Goal: Information Seeking & Learning: Check status

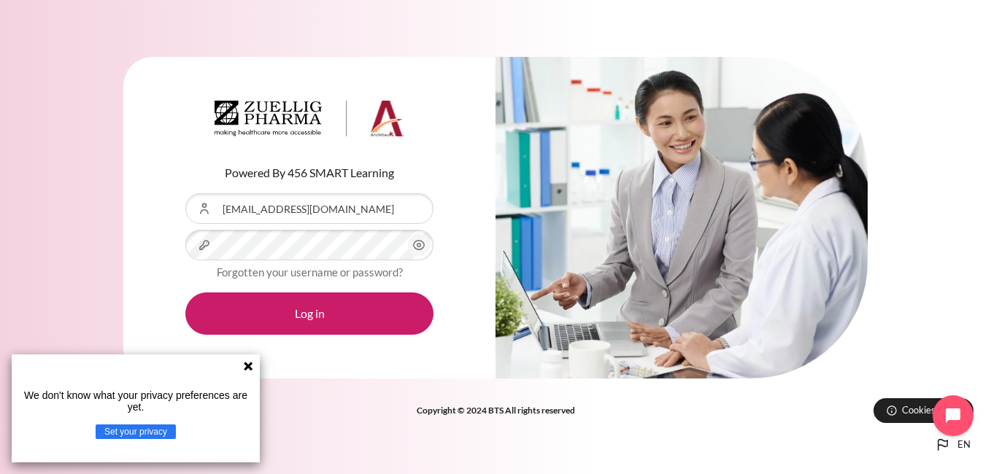
click at [420, 247] on circle "Content" at bounding box center [419, 246] width 4 height 4
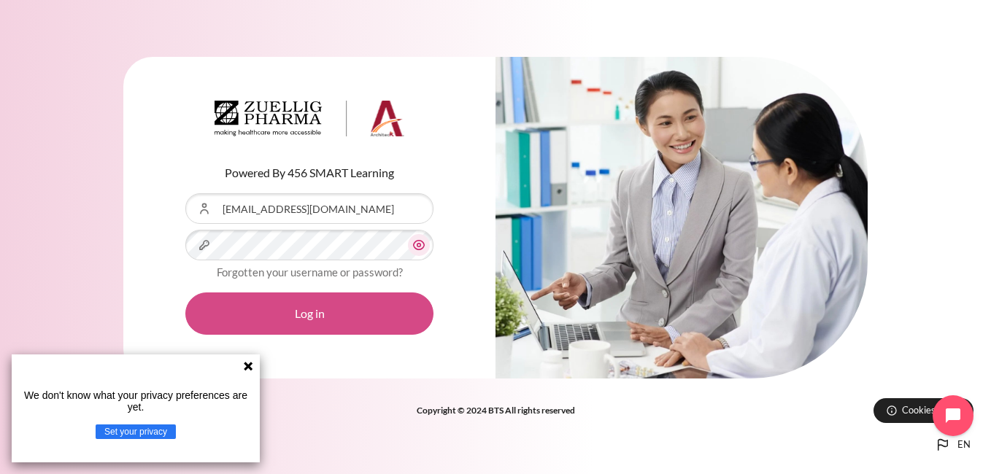
click at [350, 318] on button "Log in" at bounding box center [309, 314] width 248 height 42
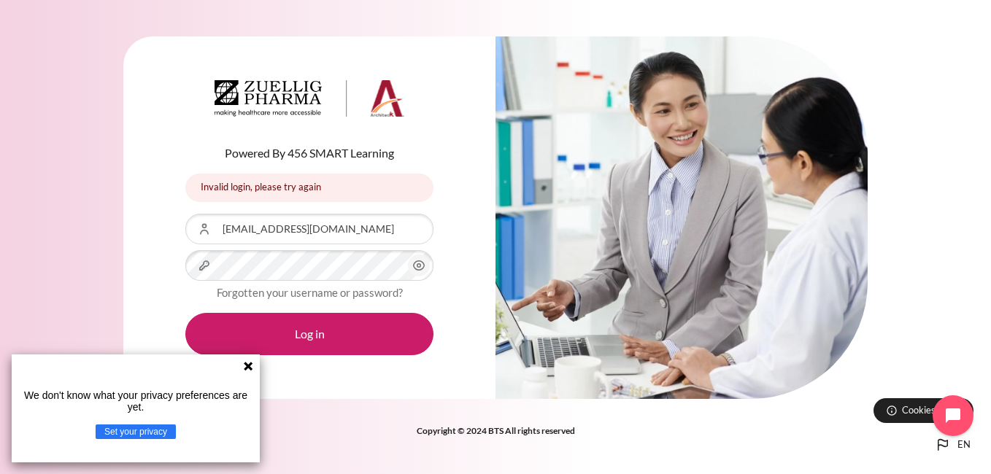
click at [423, 269] on icon "Content" at bounding box center [419, 265] width 11 height 9
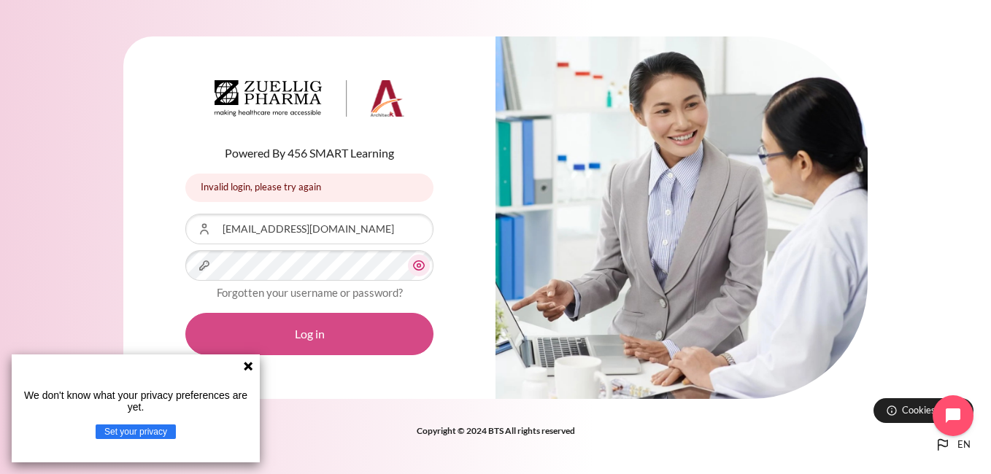
click at [363, 342] on button "Log in" at bounding box center [309, 334] width 248 height 42
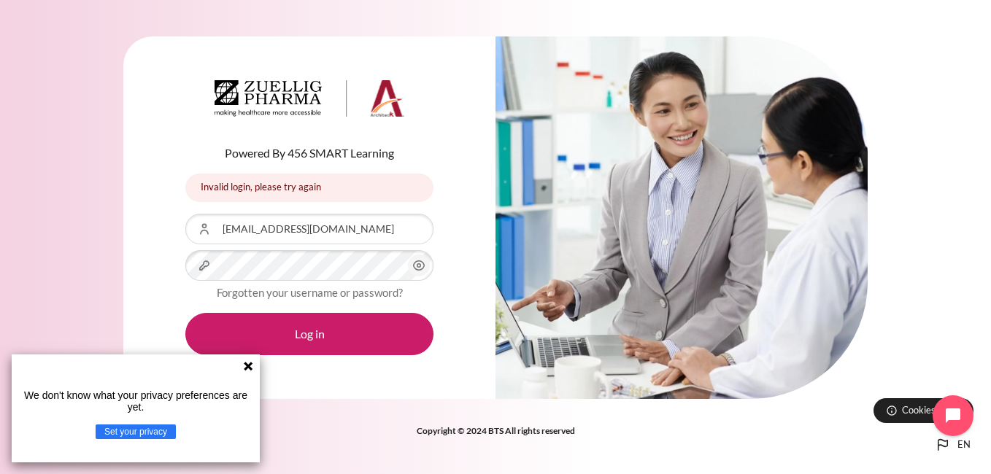
click at [415, 267] on icon "Content" at bounding box center [419, 266] width 18 height 18
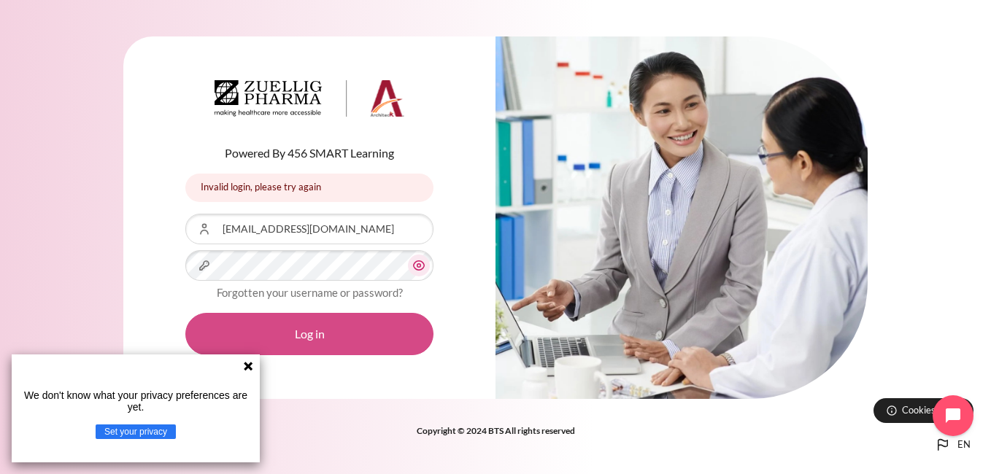
click at [366, 329] on button "Log in" at bounding box center [309, 334] width 248 height 42
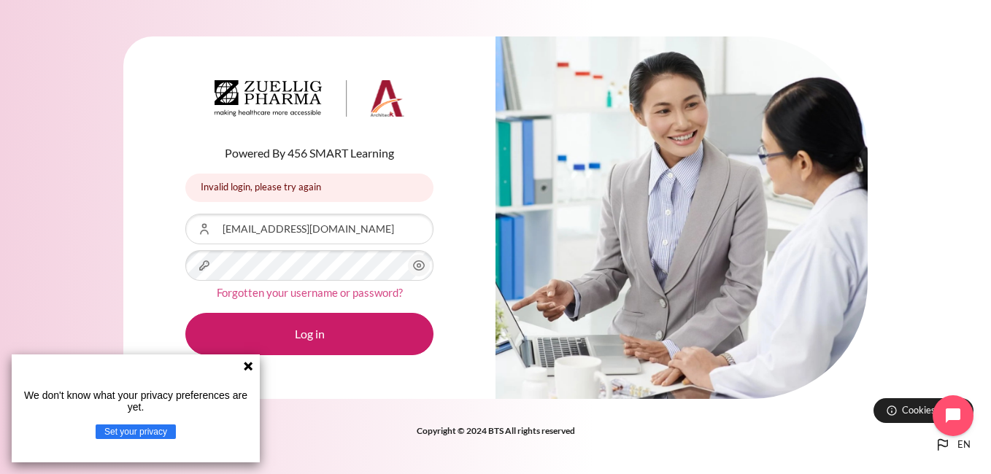
click at [283, 296] on link "Forgotten your username or password?" at bounding box center [310, 292] width 186 height 13
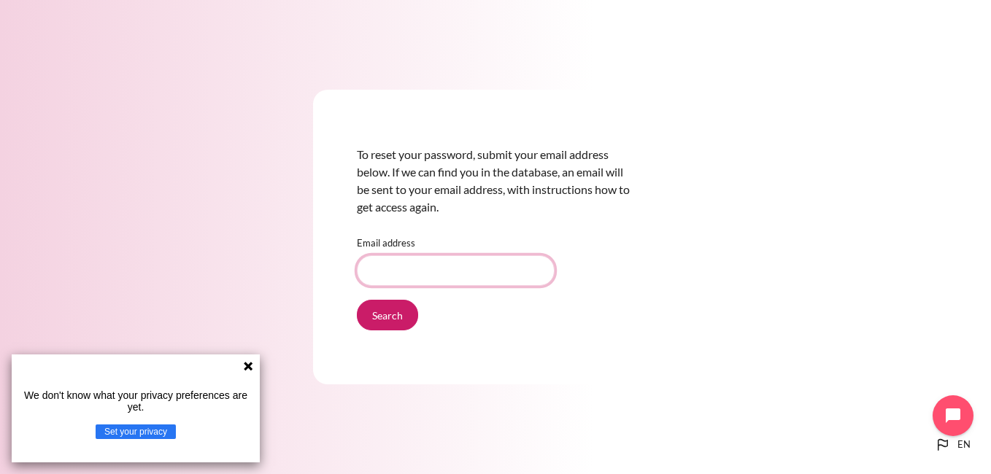
click at [394, 271] on input "Email address" at bounding box center [456, 270] width 198 height 31
type input "[EMAIL_ADDRESS][DOMAIN_NAME]"
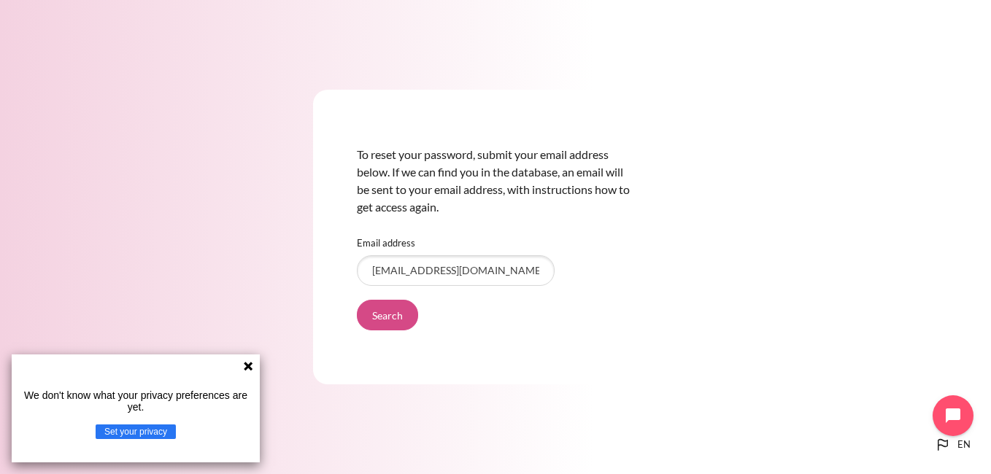
click at [380, 317] on input "Search" at bounding box center [387, 315] width 61 height 31
click at [248, 368] on icon at bounding box center [248, 366] width 9 height 9
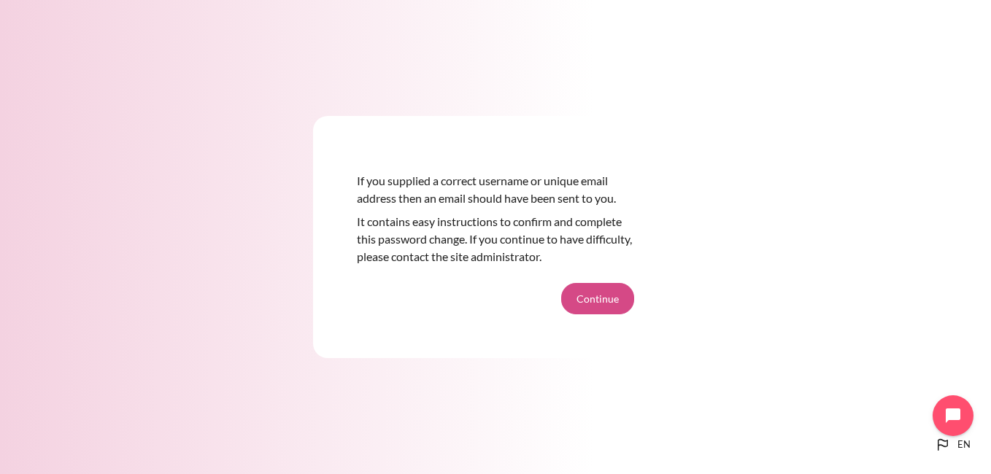
click at [615, 295] on button "Continue" at bounding box center [597, 298] width 73 height 31
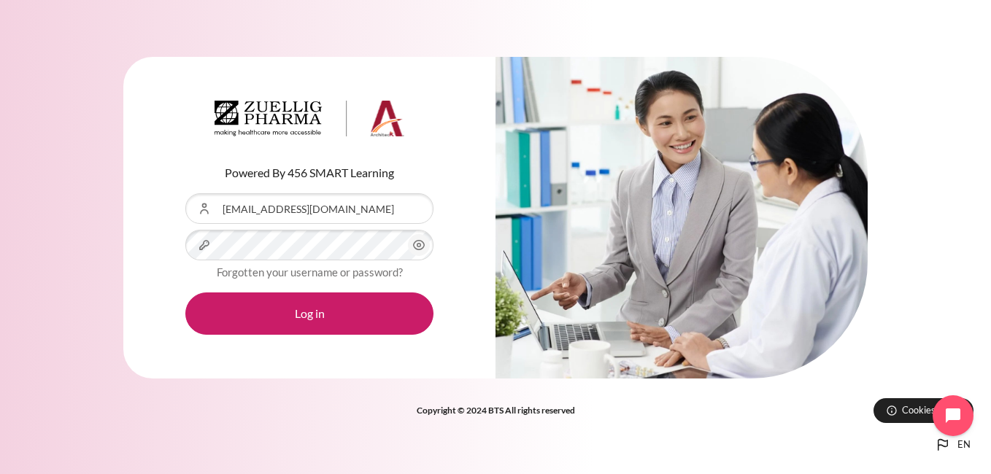
click at [420, 243] on icon "Content" at bounding box center [419, 245] width 18 height 18
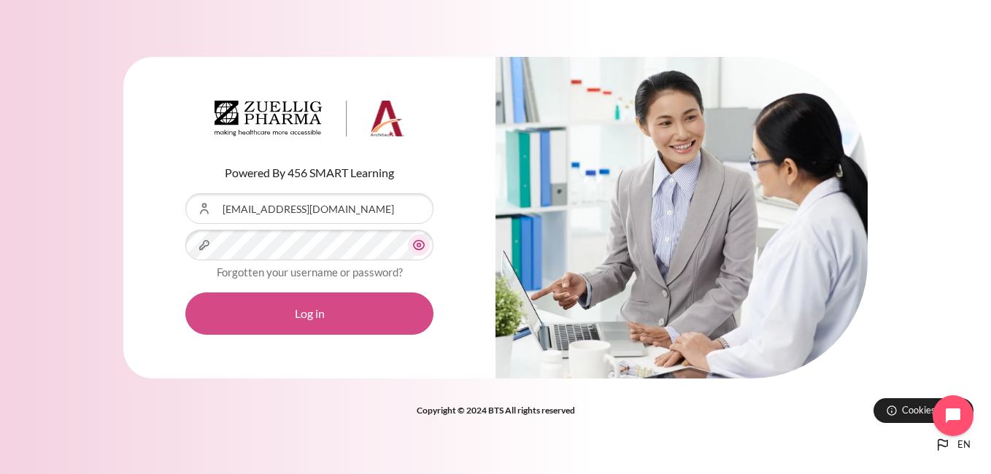
click at [349, 314] on button "Log in" at bounding box center [309, 314] width 248 height 42
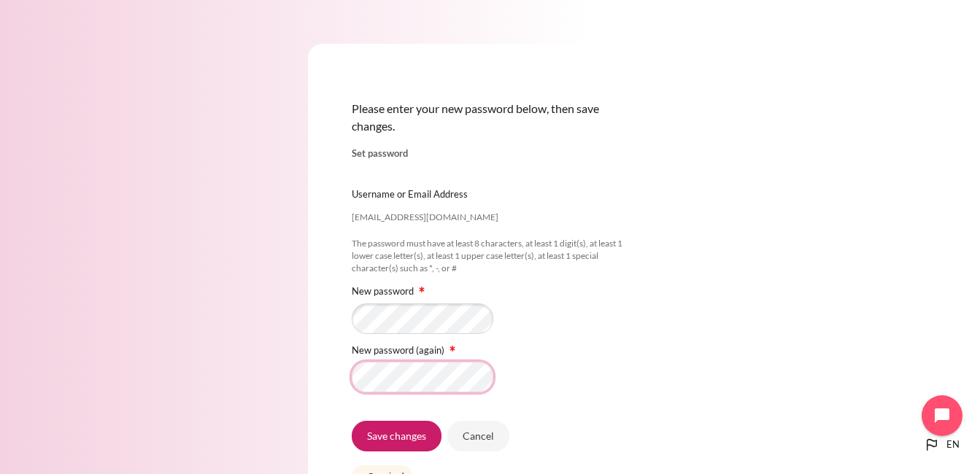
scroll to position [0, 19]
click at [408, 438] on input "Save changes" at bounding box center [397, 436] width 90 height 31
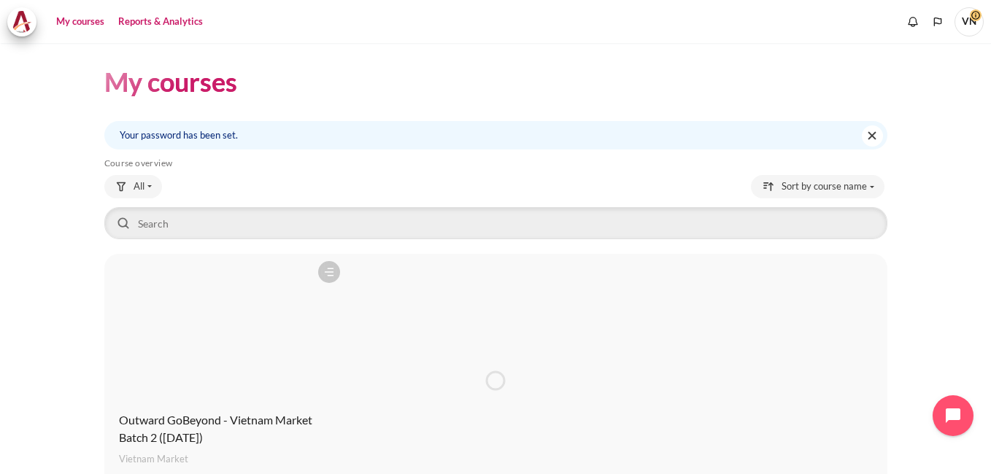
click at [119, 17] on link "Reports & Analytics" at bounding box center [160, 21] width 95 height 29
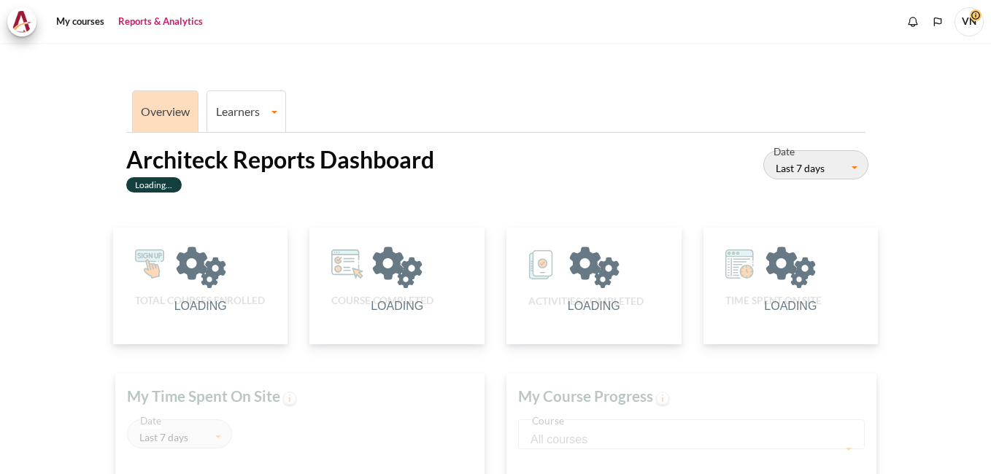
click at [981, 17] on span "VN" at bounding box center [969, 21] width 29 height 12
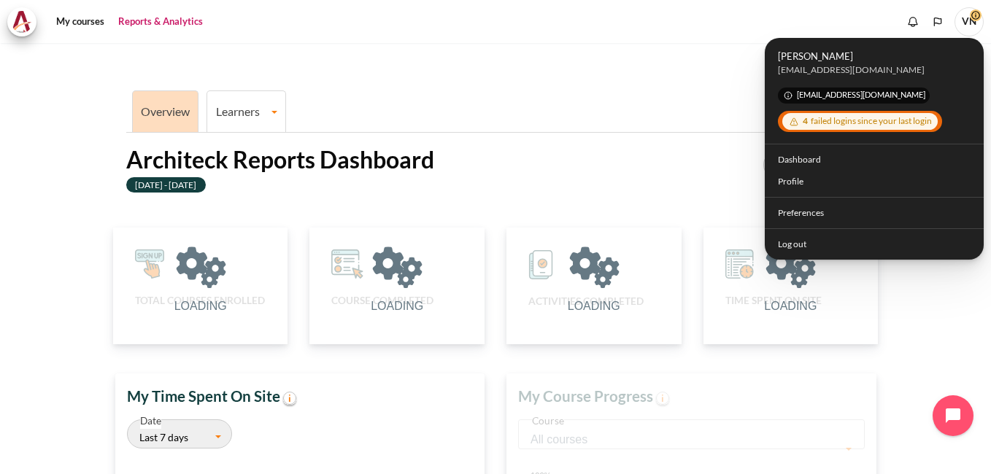
scroll to position [301, 355]
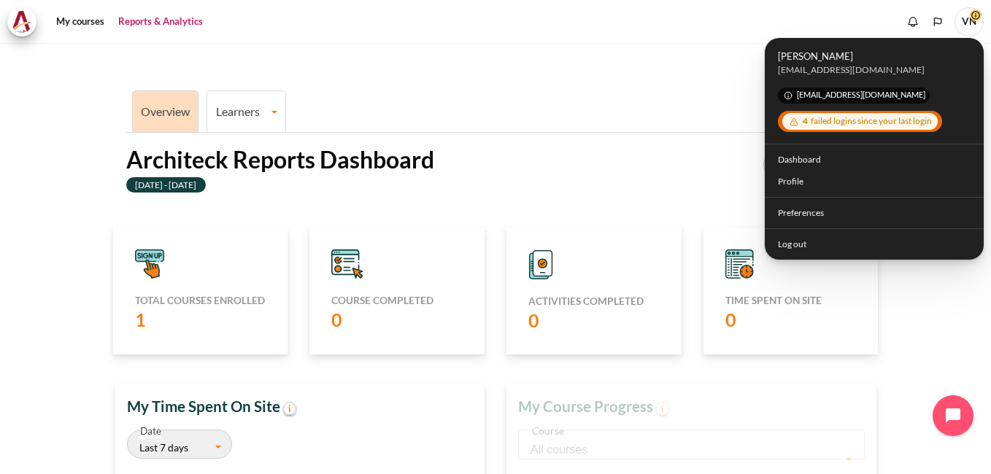
click at [612, 74] on div "Overview Learners Learner Course Progress Architeck Reports Dashboard [DATE] - …" at bounding box center [495, 445] width 783 height 805
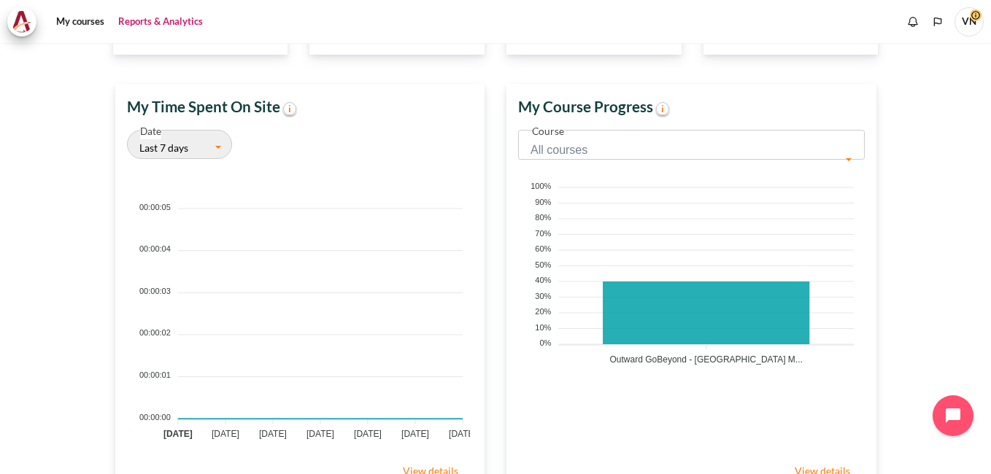
scroll to position [0, 0]
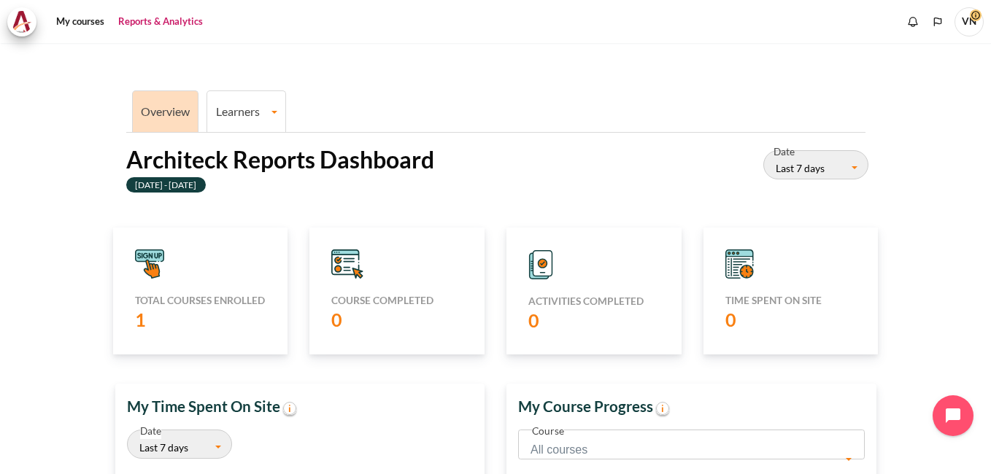
click at [153, 307] on h5 "Total courses enrolled" at bounding box center [200, 300] width 131 height 13
click at [249, 100] on li "Learners Learner Course Progress" at bounding box center [247, 111] width 80 height 42
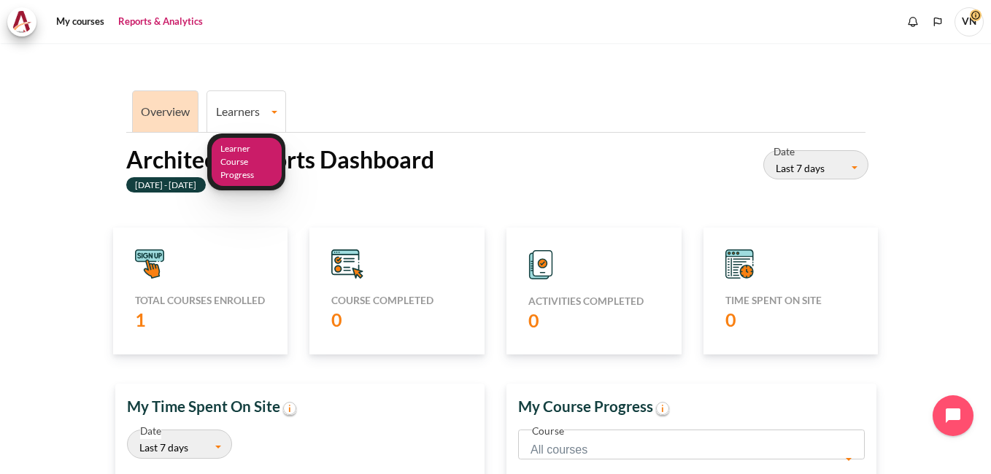
drag, startPoint x: 232, startPoint y: 166, endPoint x: 223, endPoint y: 167, distance: 8.8
click at [231, 167] on link "Learner Course Progress" at bounding box center [247, 162] width 70 height 49
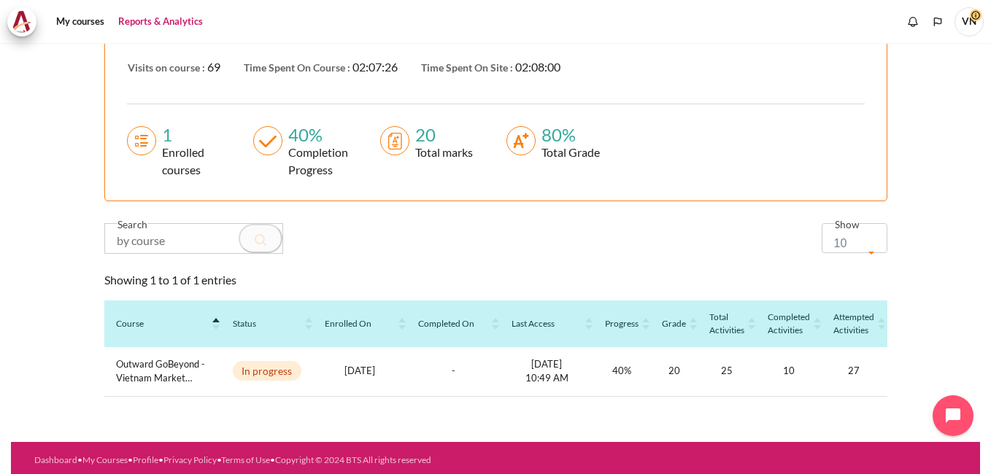
scroll to position [336, 0]
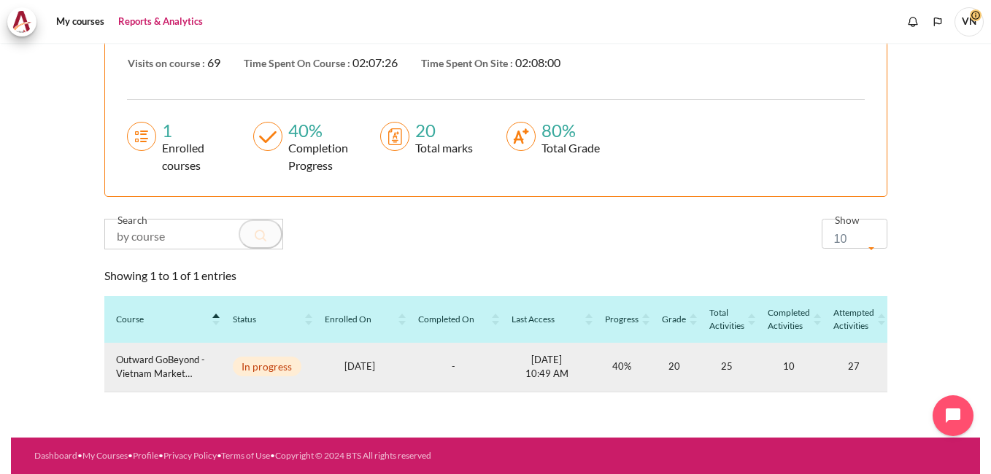
click at [263, 361] on span "In progress" at bounding box center [267, 367] width 69 height 20
click at [154, 353] on span "Outward GoBeyond - Vietnam Market Batch 2 ([DATE])" at bounding box center [162, 367] width 93 height 28
drag, startPoint x: 328, startPoint y: 361, endPoint x: 286, endPoint y: 363, distance: 42.4
click at [325, 362] on p "1752771600 18 Jul 2025" at bounding box center [360, 367] width 70 height 15
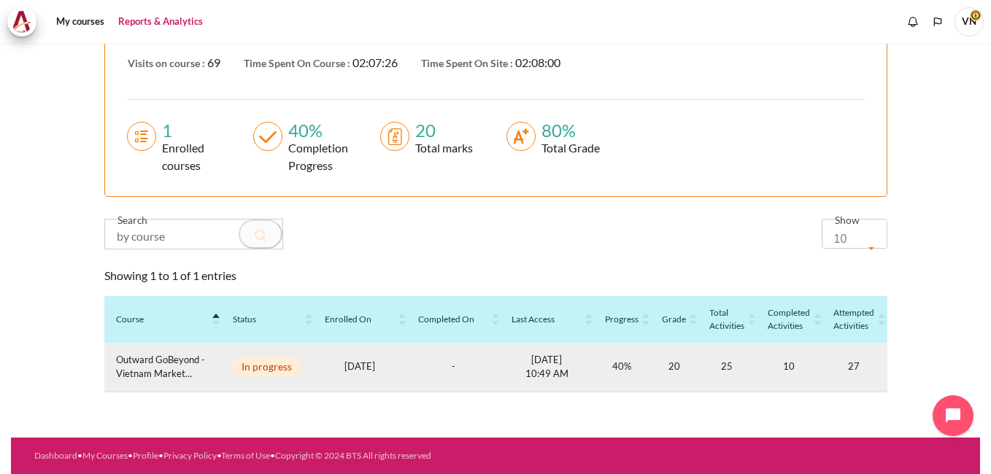
click at [259, 358] on span "In progress" at bounding box center [267, 367] width 69 height 20
click at [845, 358] on td "27" at bounding box center [854, 368] width 64 height 50
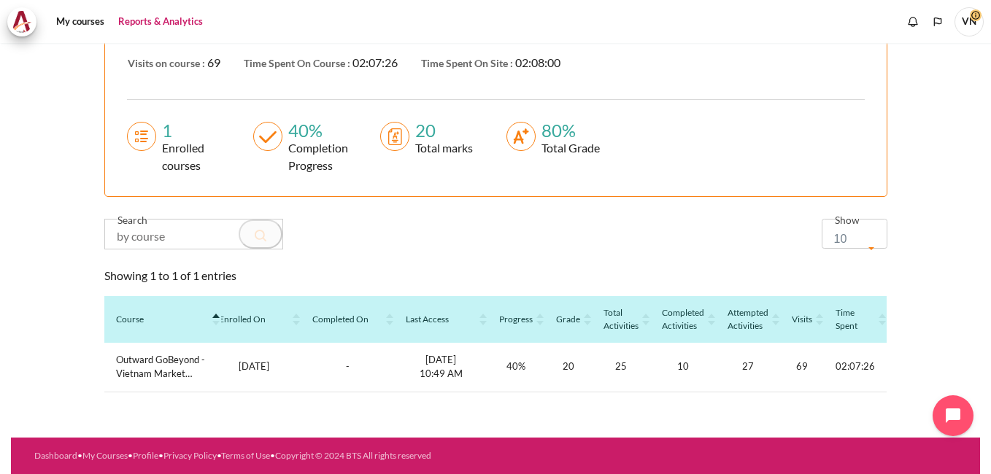
scroll to position [0, 0]
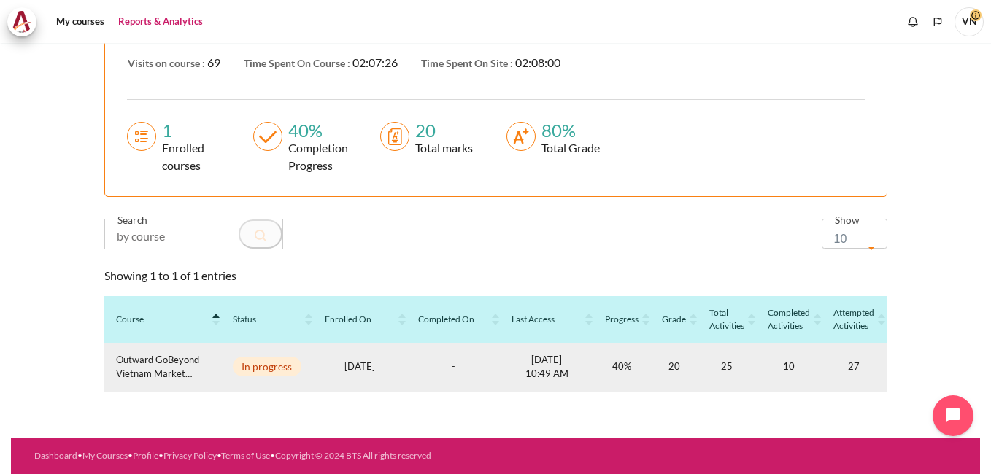
click at [282, 357] on span "In progress" at bounding box center [267, 367] width 69 height 20
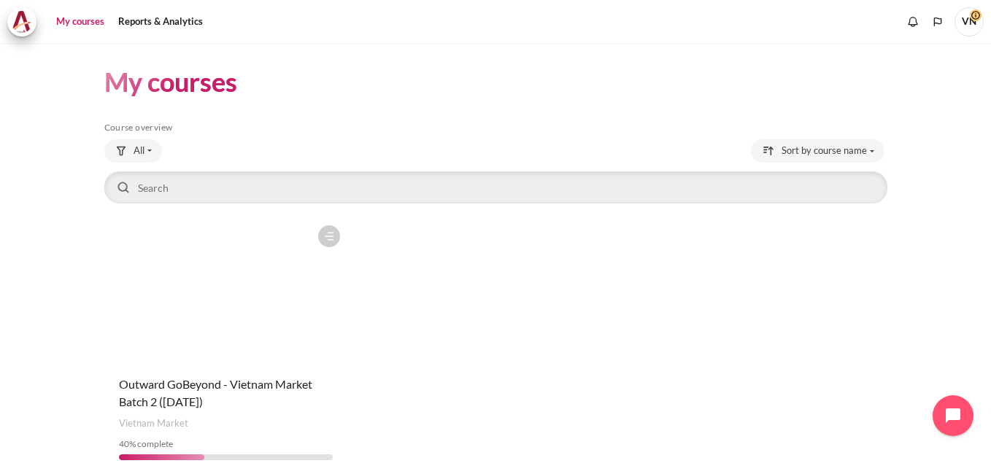
scroll to position [59, 0]
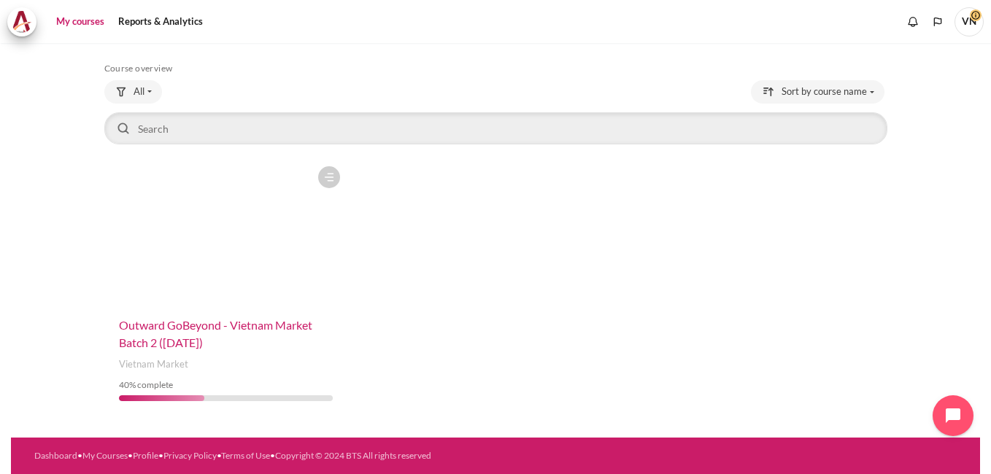
click at [177, 343] on span "Outward GoBeyond - Vietnam Market Batch 2 ([DATE])" at bounding box center [215, 333] width 193 height 31
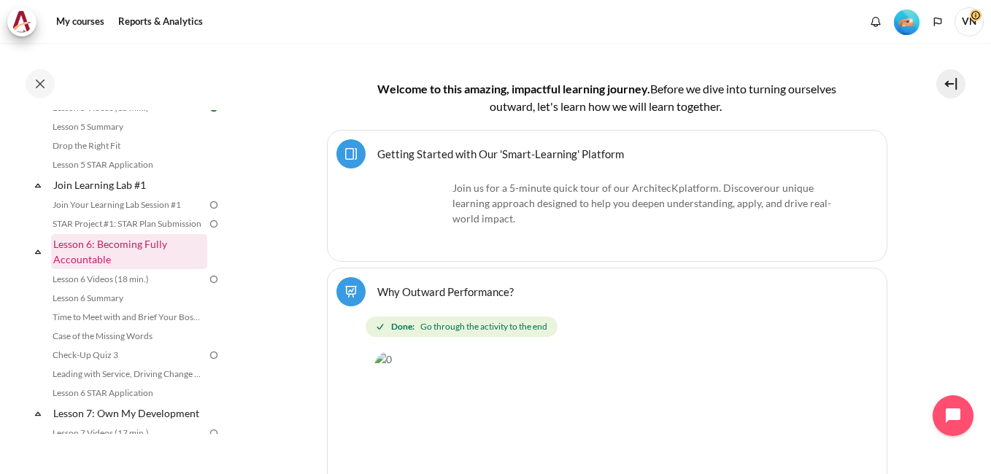
scroll to position [657, 0]
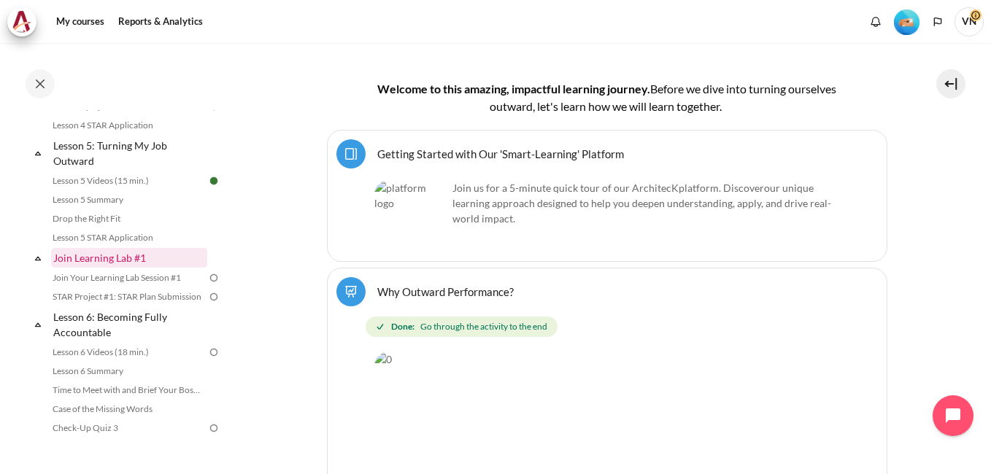
click at [100, 268] on link "Join Learning Lab #1" at bounding box center [129, 258] width 156 height 20
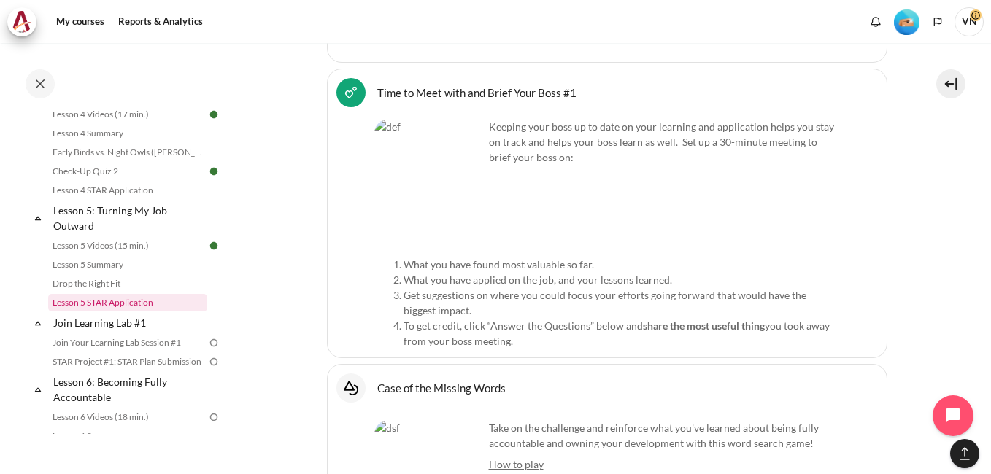
scroll to position [665, 0]
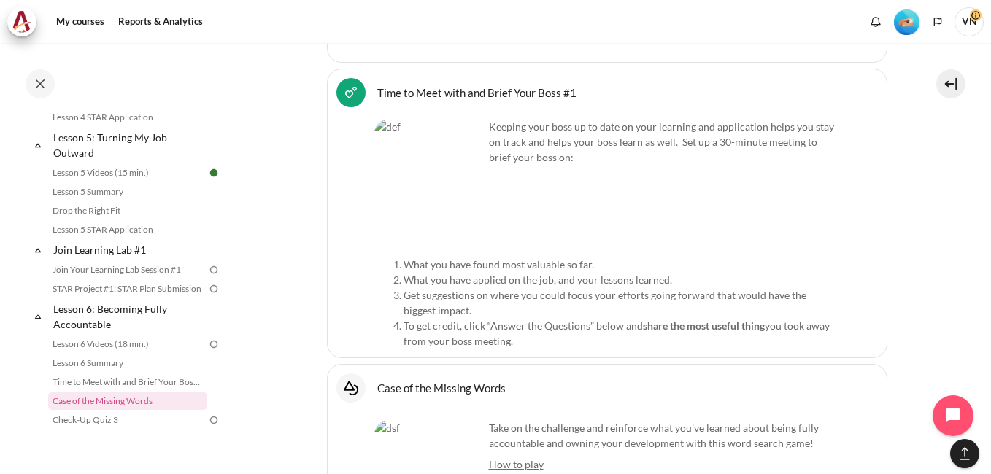
click at [207, 277] on img at bounding box center [213, 269] width 13 height 13
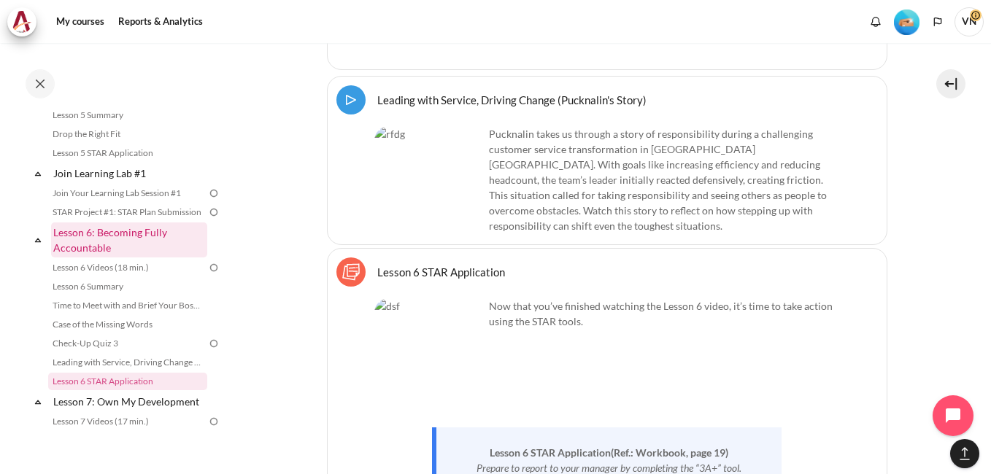
scroll to position [736, 0]
